Goal: Information Seeking & Learning: Learn about a topic

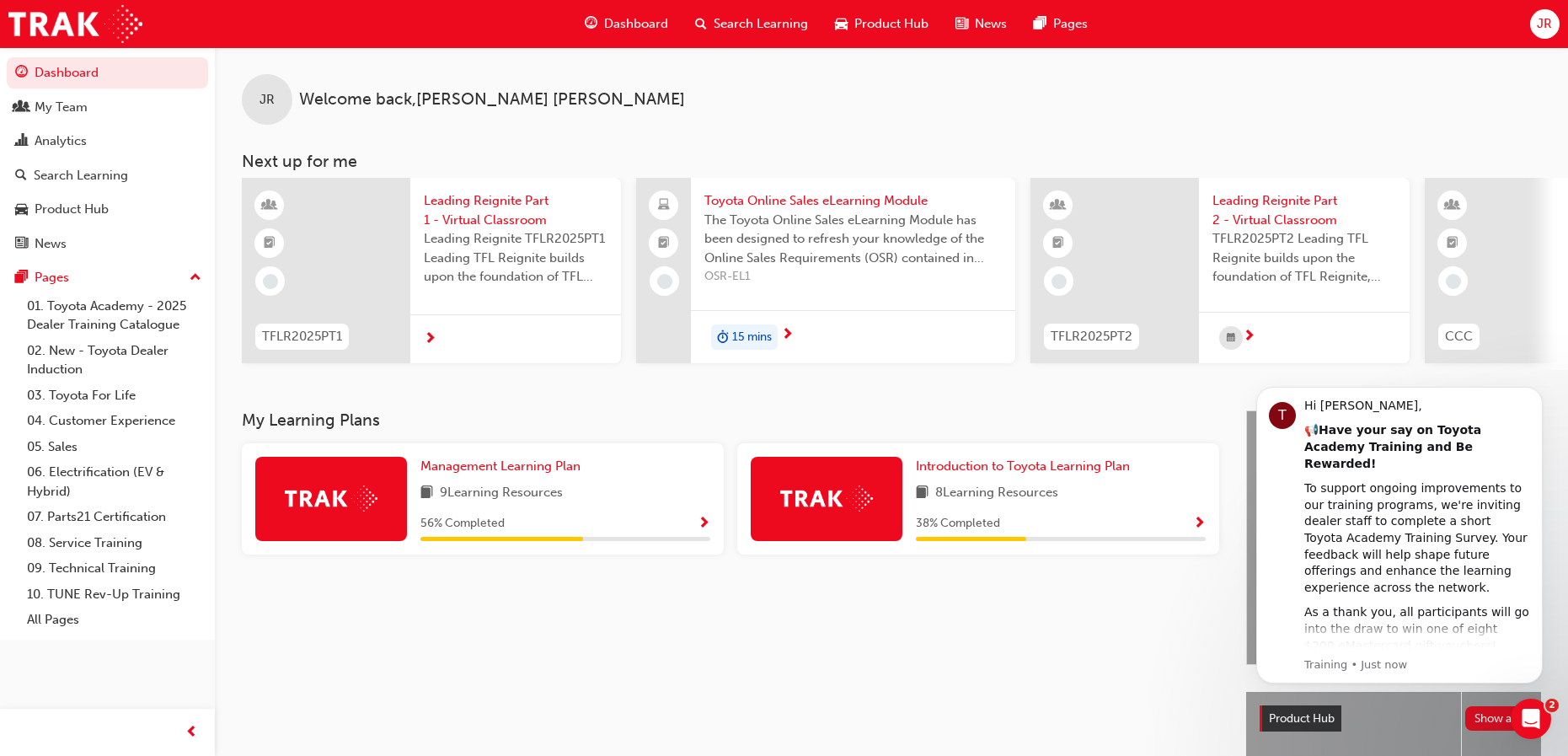
click at [747, 27] on span "Search Learning" at bounding box center [760, 24] width 94 height 19
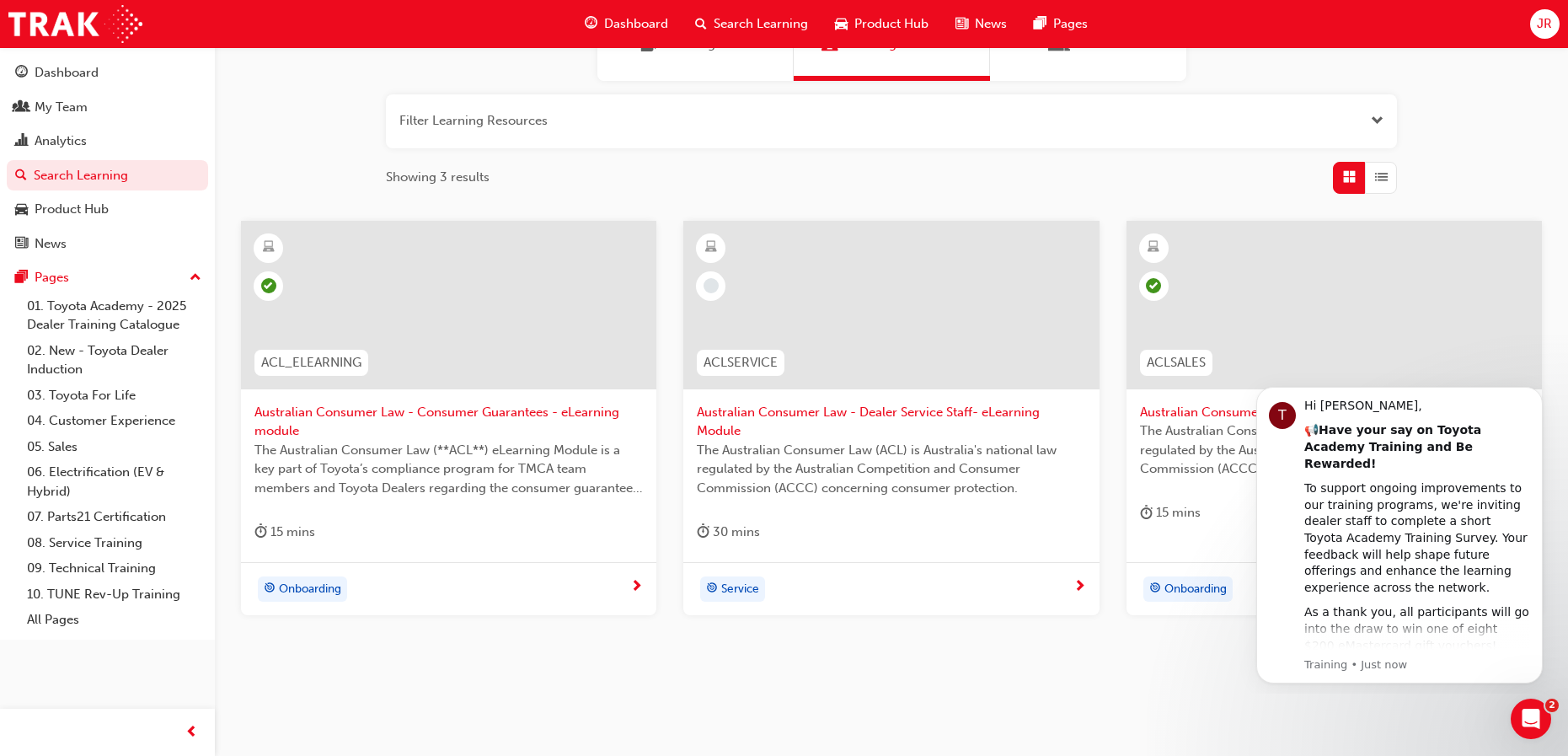
scroll to position [192, 0]
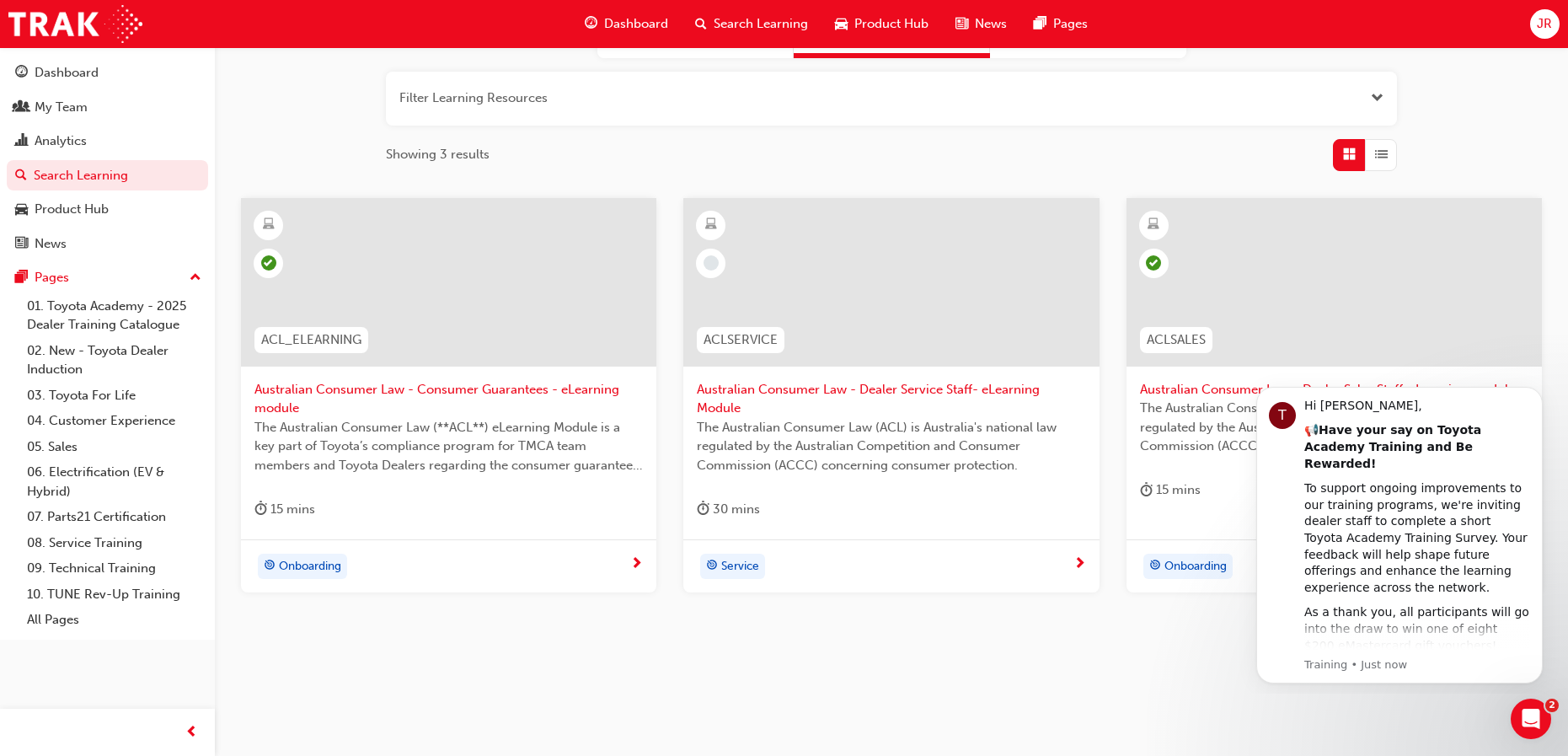
click at [751, 386] on span "Australian Consumer Law - Dealer Service Staff- eLearning Module" at bounding box center [890, 398] width 388 height 37
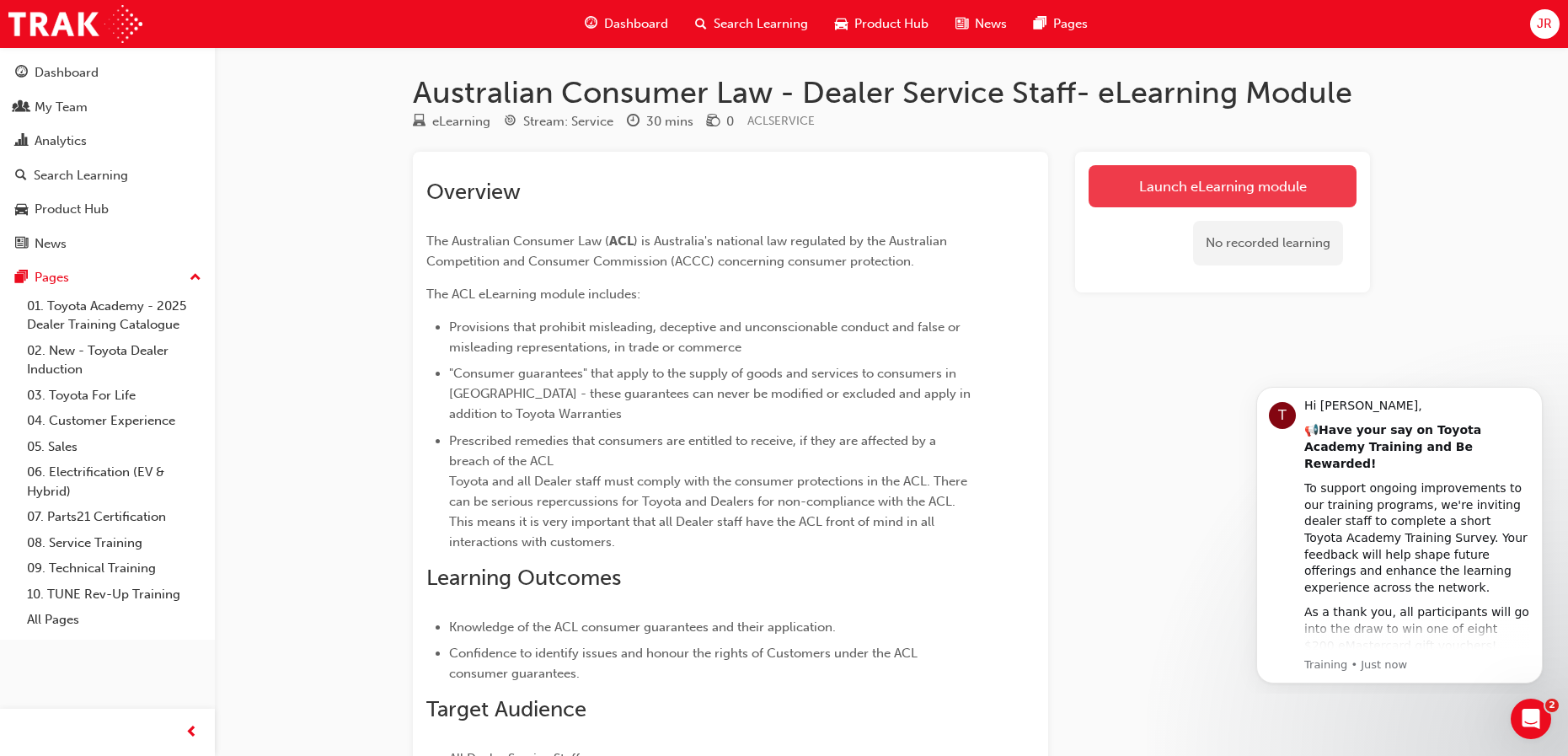
click at [1223, 182] on link "Launch eLearning module" at bounding box center [1222, 186] width 268 height 42
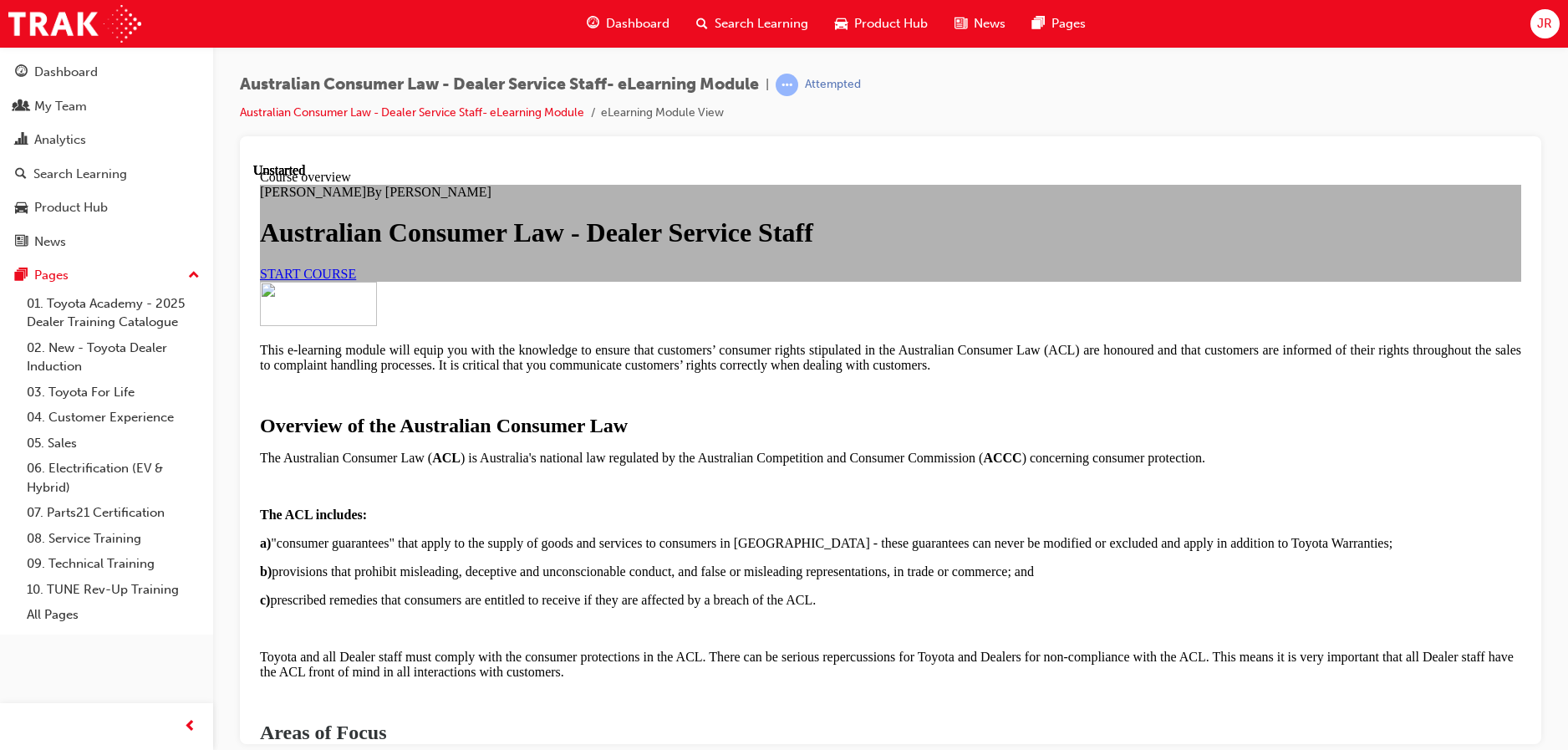
click at [357, 280] on span "START COURSE" at bounding box center [307, 272] width 96 height 14
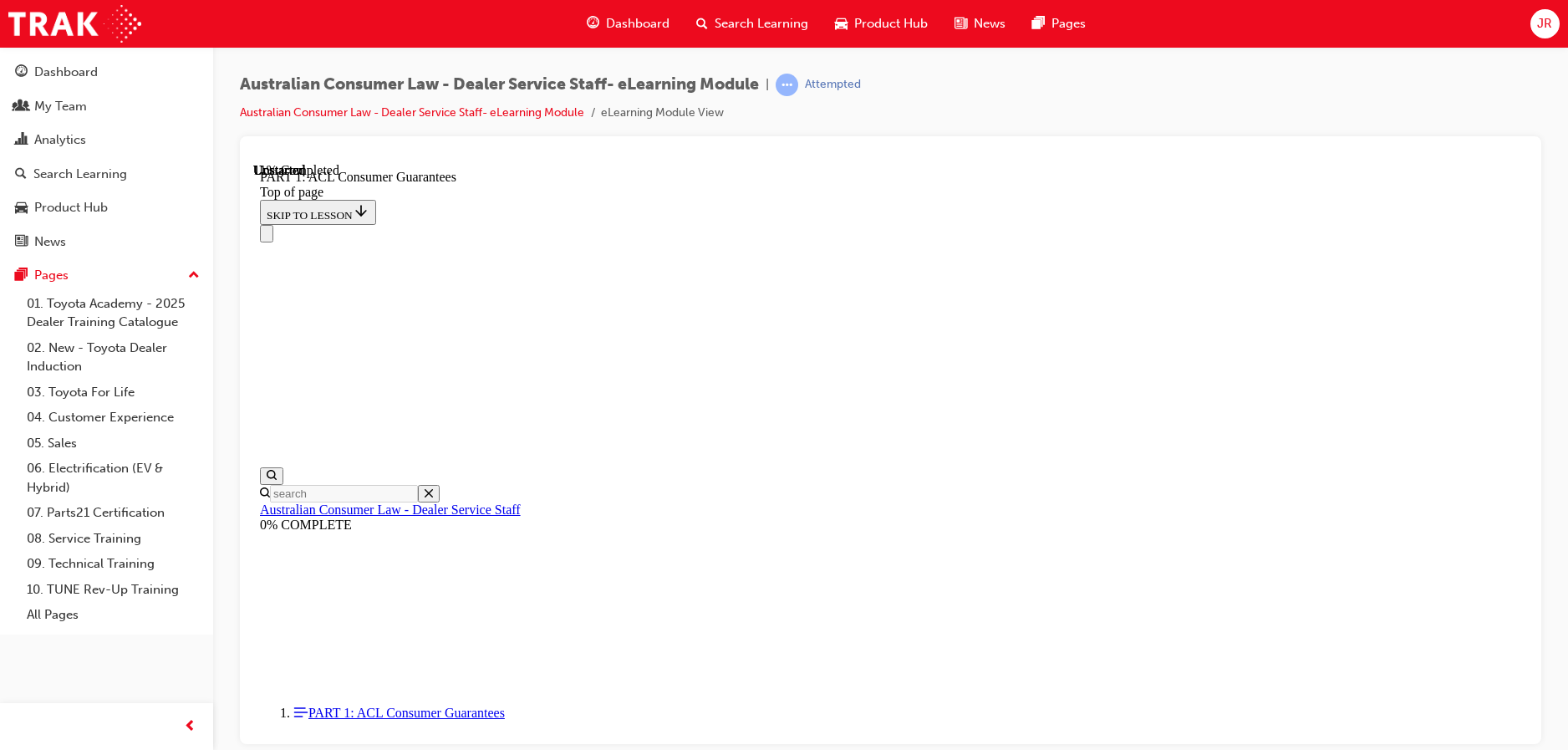
scroll to position [2643, 0]
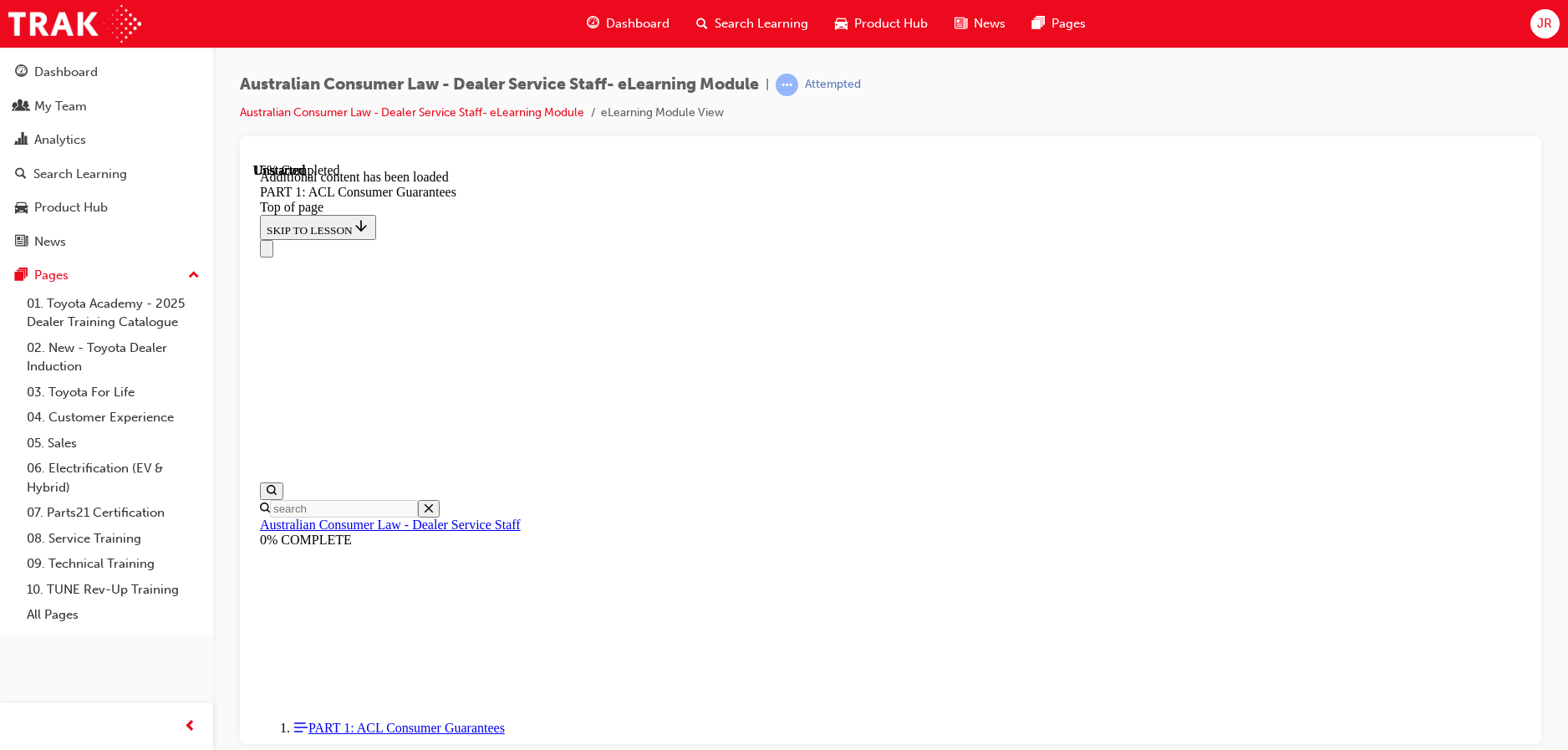
scroll to position [3193, 0]
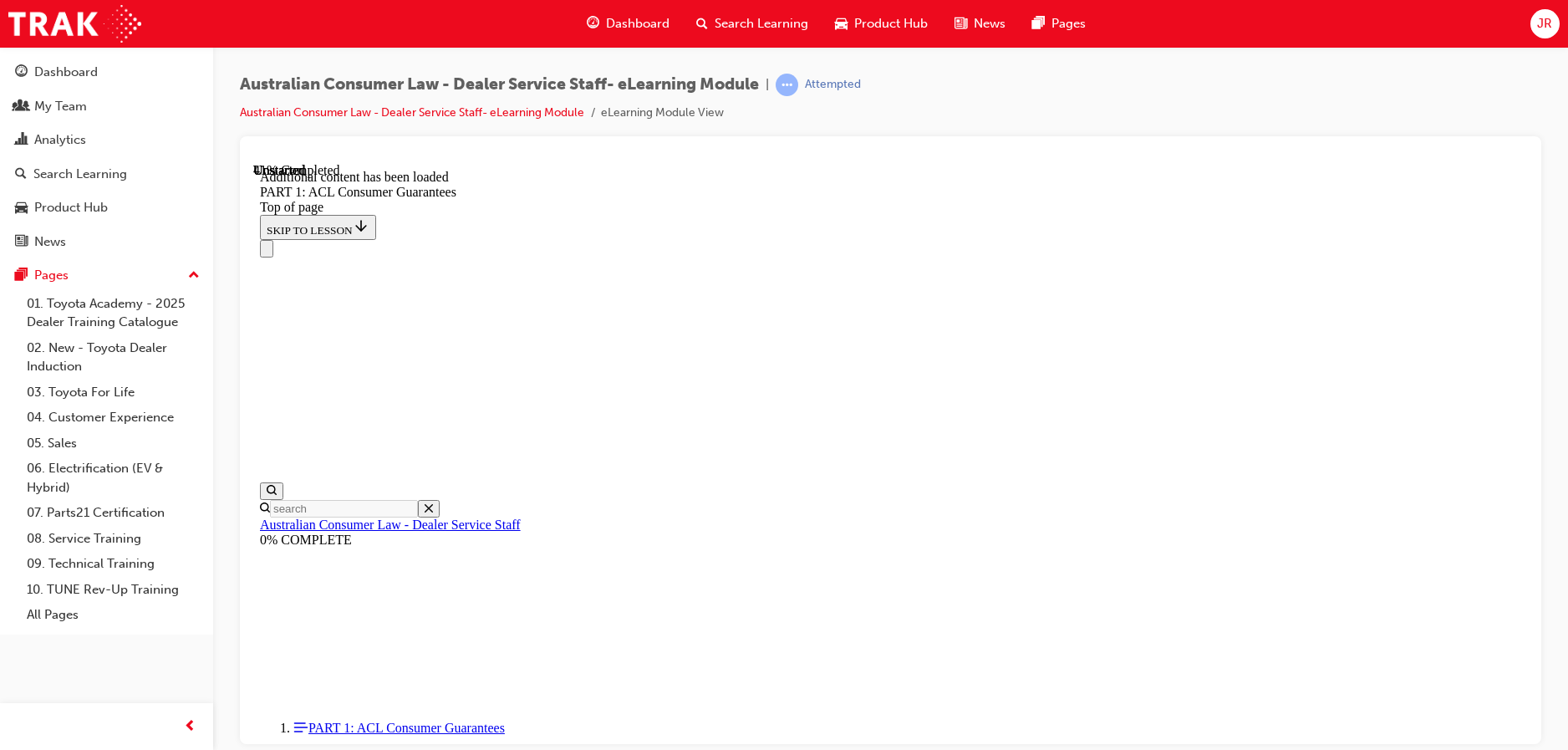
scroll to position [6330, 0]
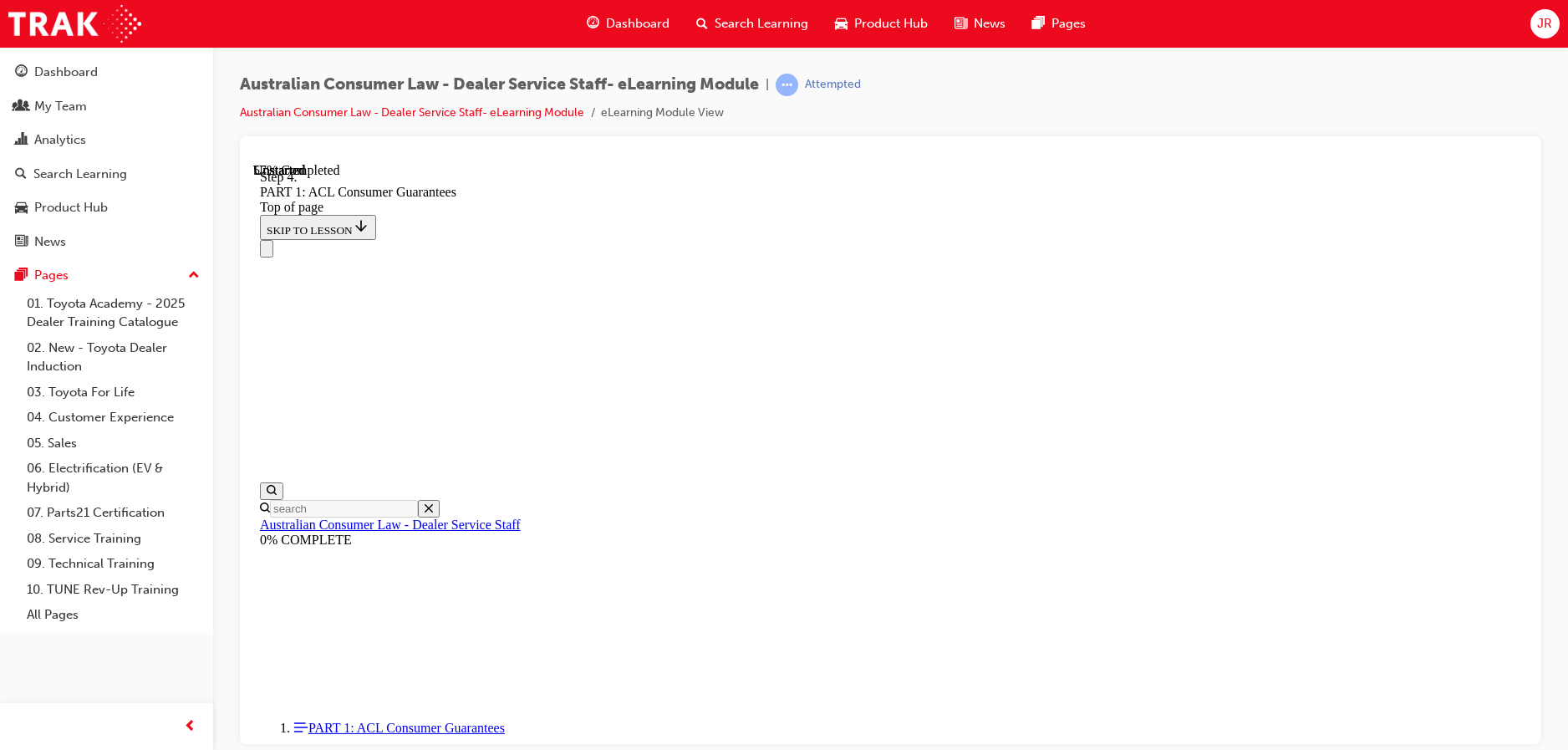
scroll to position [8070, 0]
